Goal: Task Accomplishment & Management: Use online tool/utility

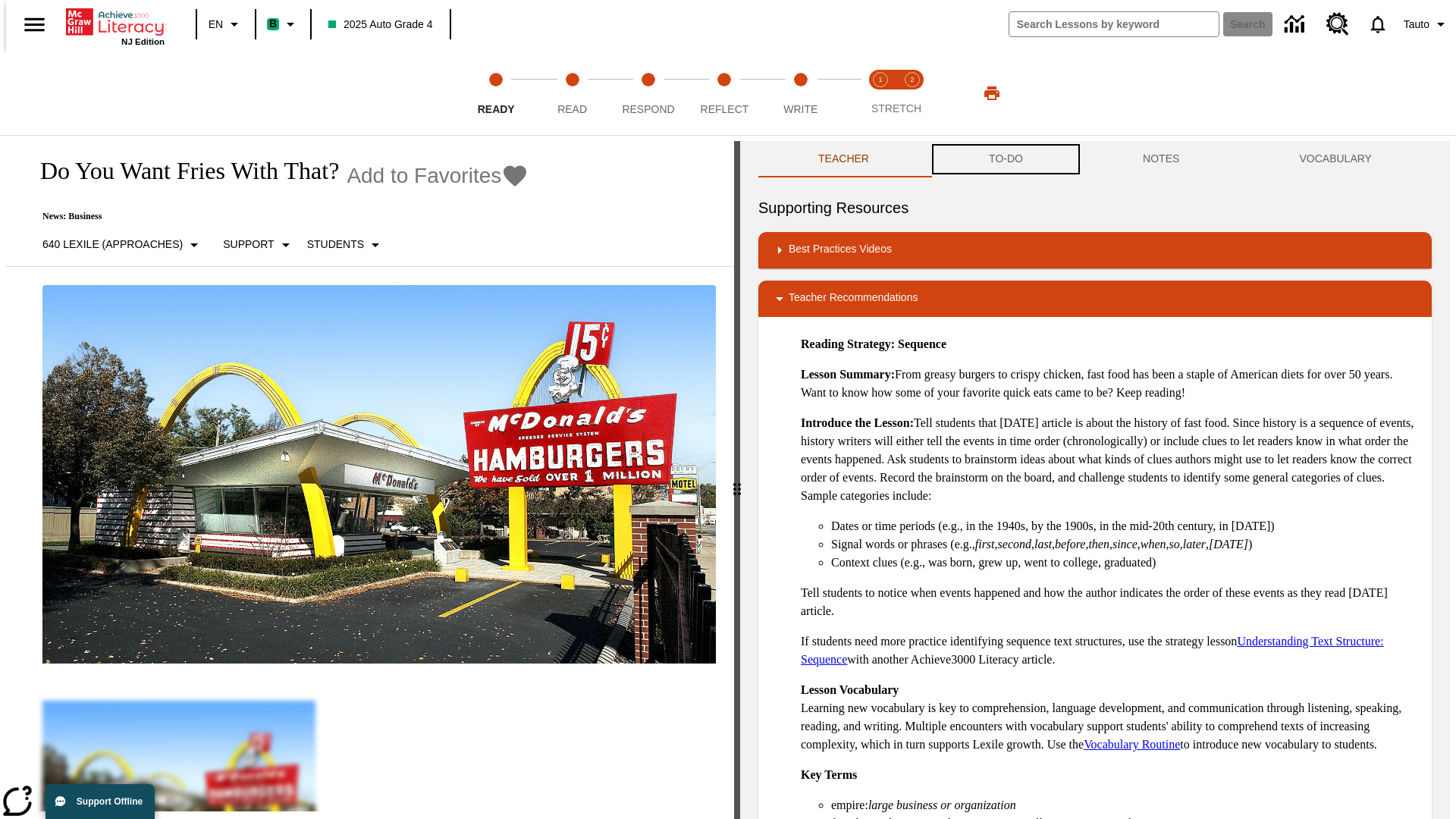
click at [1004, 159] on button "TO-DO" at bounding box center [1006, 159] width 154 height 37
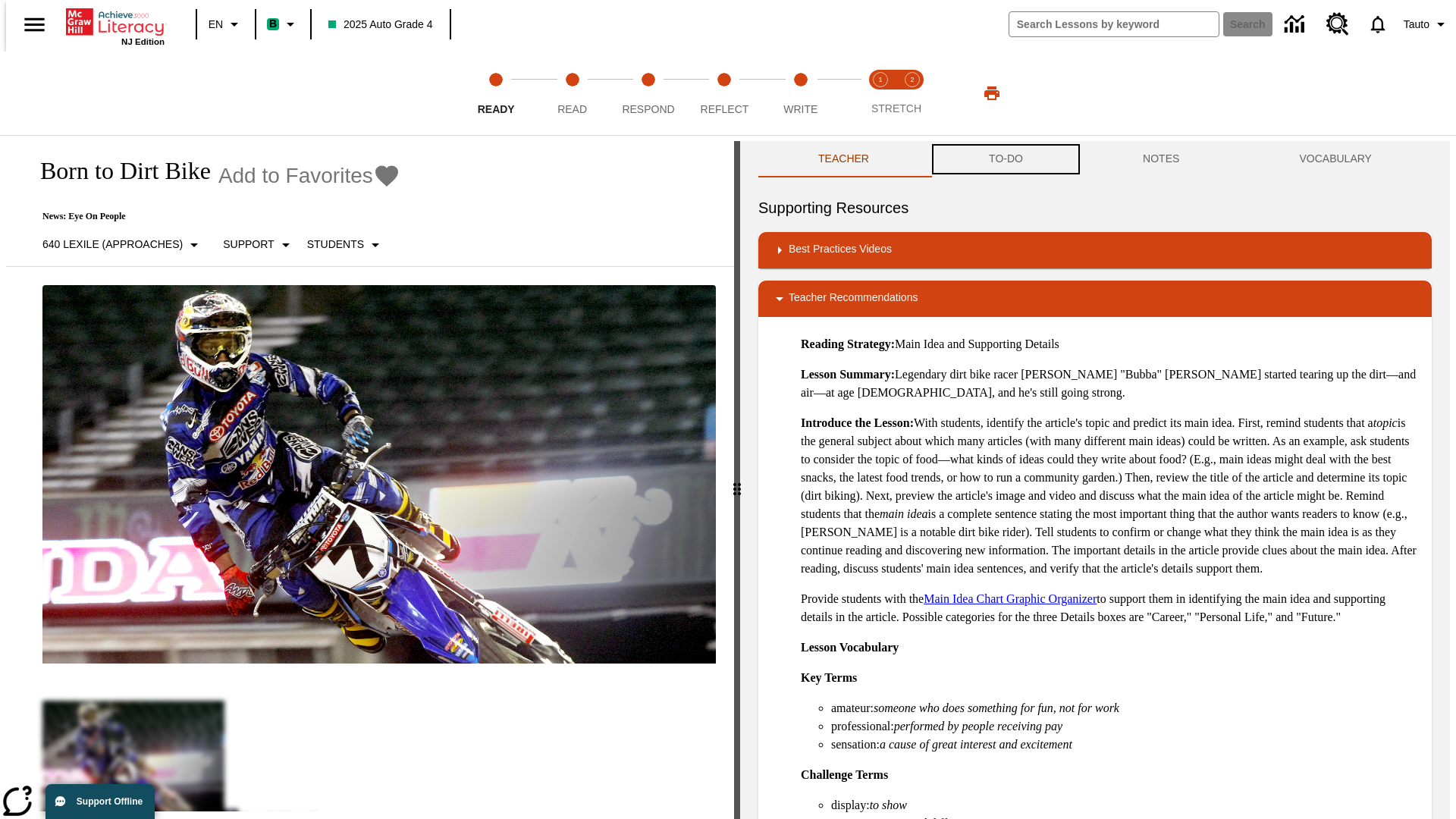
click at [1004, 159] on button "TO-DO" at bounding box center [1006, 159] width 154 height 37
